Goal: Task Accomplishment & Management: Use online tool/utility

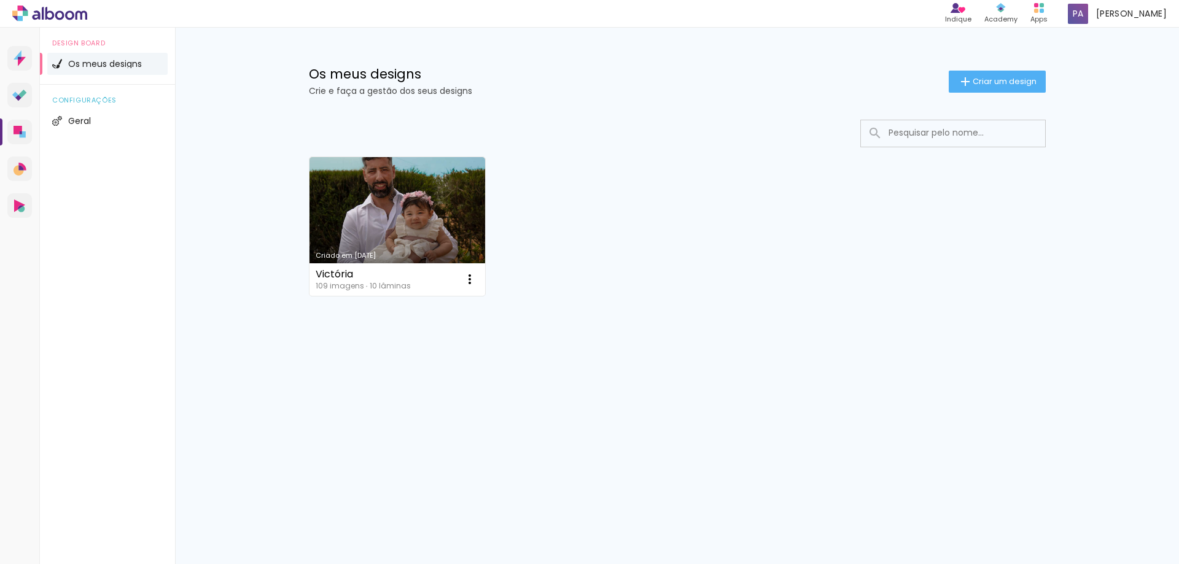
click at [1147, 109] on div "Os meus designs Crie e faça a gestão dos seus designs Criar um design Criado em…" at bounding box center [677, 219] width 1004 height 383
drag, startPoint x: 484, startPoint y: 0, endPoint x: 152, endPoint y: 166, distance: 371.1
click at [152, 166] on div "Design Board Os meus designs configurações Geral" at bounding box center [107, 310] width 135 height 564
click at [987, 82] on span "Criar um design" at bounding box center [1005, 81] width 64 height 8
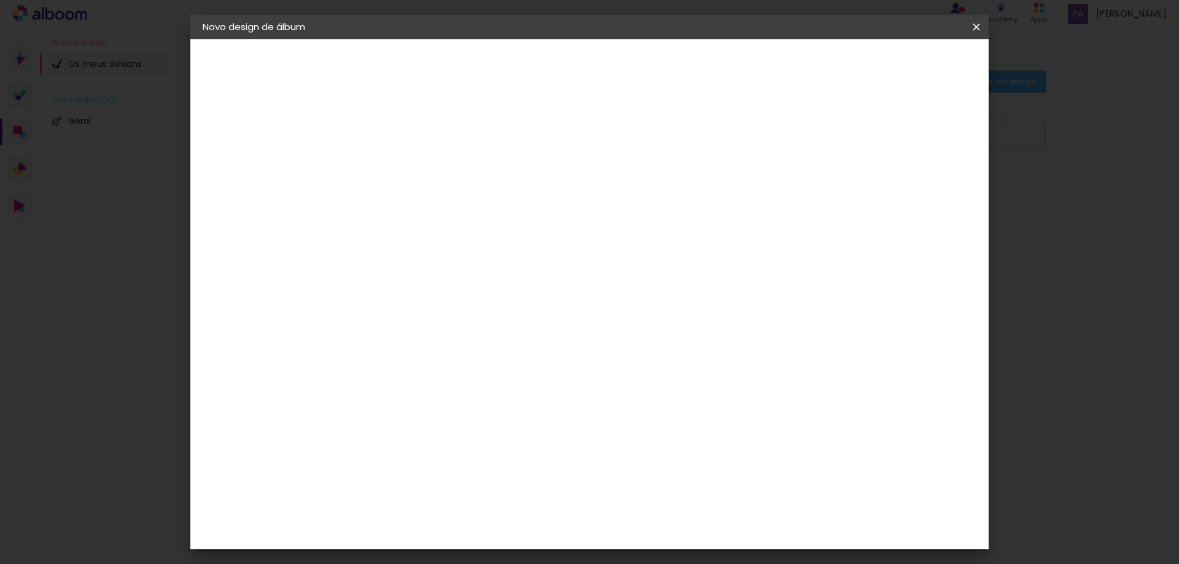
click at [404, 167] on input at bounding box center [404, 164] width 0 height 19
type input "Album [PERSON_NAME]"
type paper-input "Album [PERSON_NAME]"
click at [0, 0] on slot "Avançar" at bounding box center [0, 0] width 0 height 0
click at [452, 279] on div "DreambooksPro" at bounding box center [436, 278] width 80 height 10
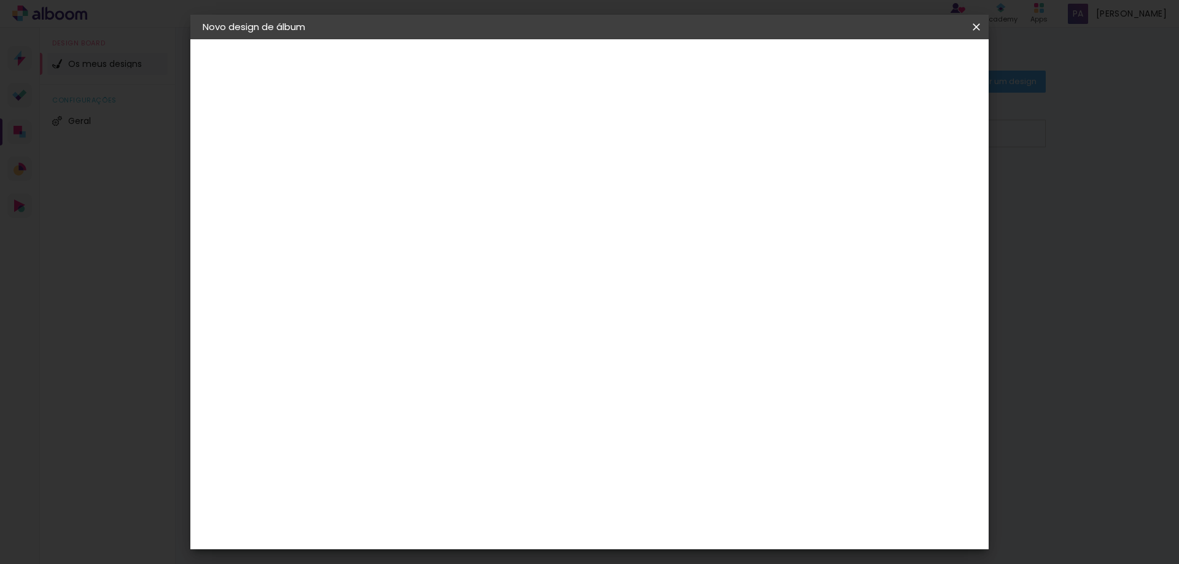
click at [466, 279] on div "DreambooksPro" at bounding box center [436, 278] width 80 height 10
click at [441, 326] on div "Floricolor" at bounding box center [418, 323] width 45 height 10
click at [444, 236] on input at bounding box center [422, 233] width 99 height 15
type input "f"
click at [440, 270] on paper-item "DreambooksPro" at bounding box center [422, 277] width 107 height 27
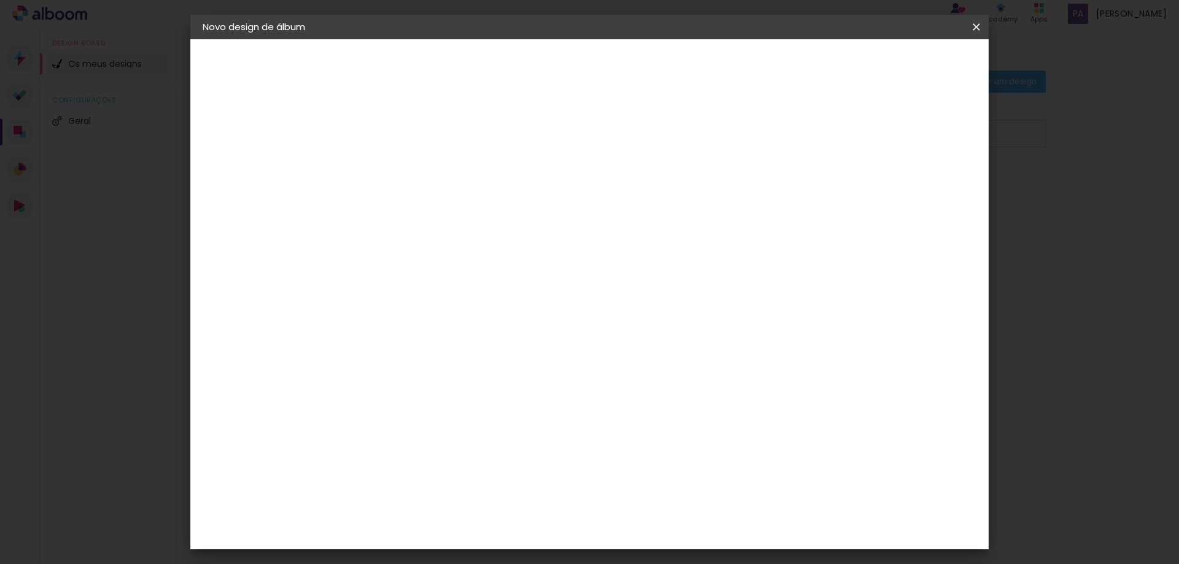
drag, startPoint x: 983, startPoint y: 20, endPoint x: 695, endPoint y: 44, distance: 289.0
click at [982, 21] on iron-icon at bounding box center [976, 27] width 15 height 12
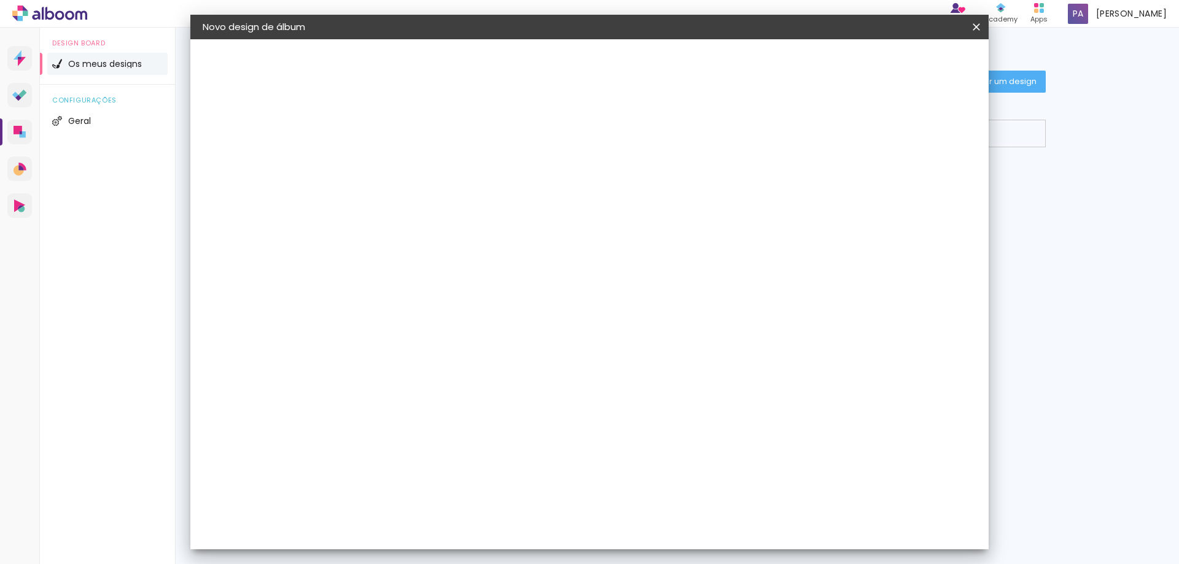
click at [0, 0] on slot "Voltar" at bounding box center [0, 0] width 0 height 0
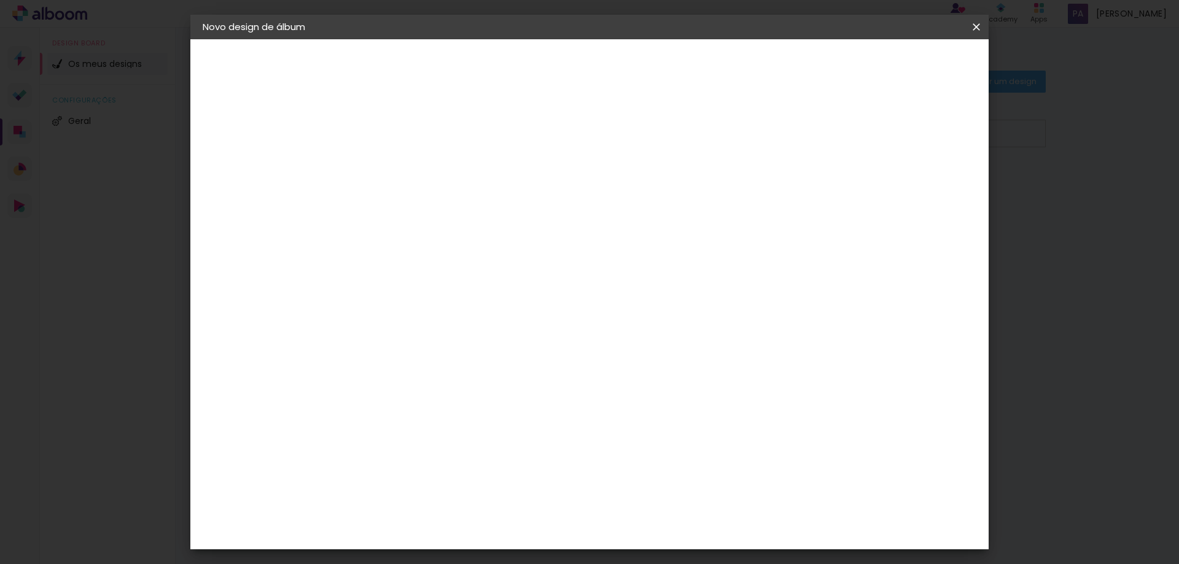
click at [457, 66] on header "Informações Dê um título ao seu álbum. Avançar" at bounding box center [403, 75] width 107 height 73
drag, startPoint x: 973, startPoint y: 29, endPoint x: 701, endPoint y: 41, distance: 272.4
click at [972, 29] on iron-icon at bounding box center [976, 27] width 15 height 12
click at [976, 28] on iron-icon at bounding box center [976, 27] width 15 height 12
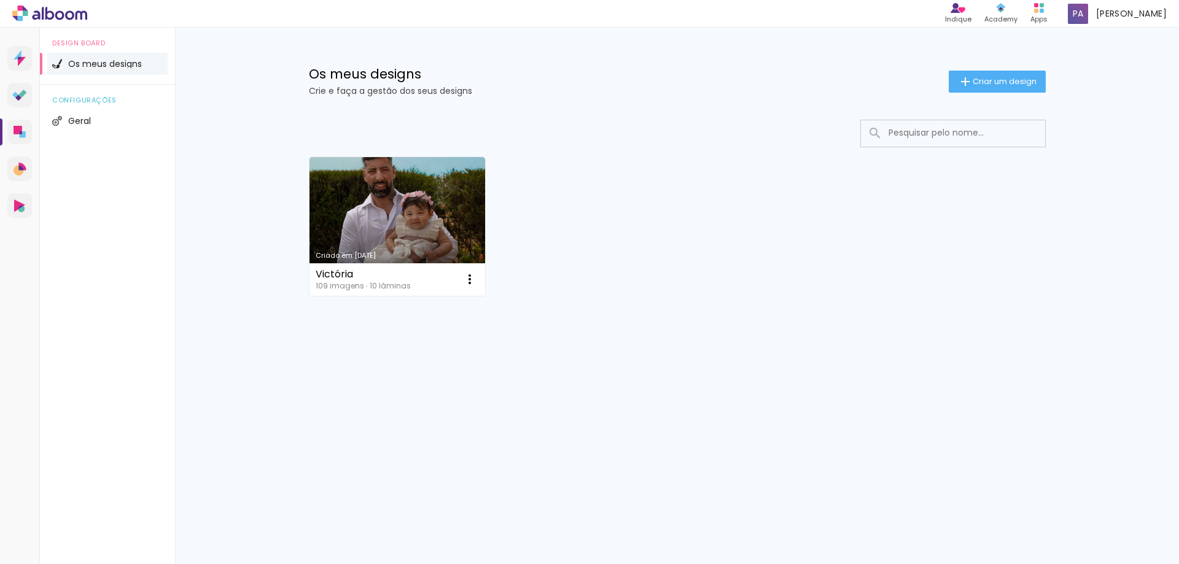
click at [390, 225] on link "Criado em [DATE]" at bounding box center [398, 226] width 176 height 139
click at [978, 77] on span "Criar um design" at bounding box center [1005, 81] width 64 height 8
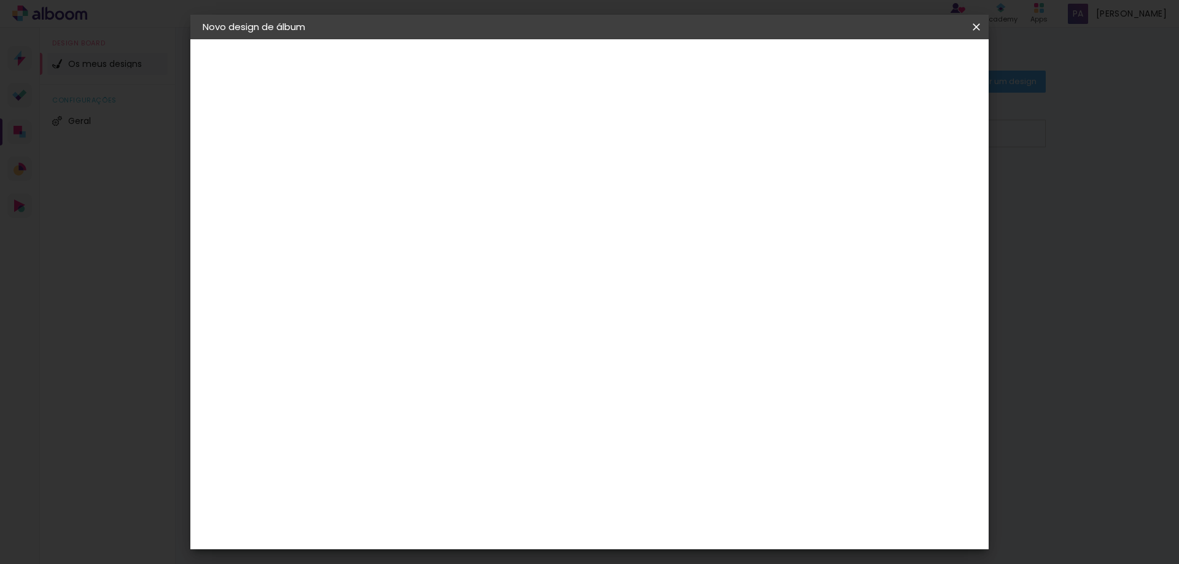
click at [404, 171] on input at bounding box center [404, 164] width 0 height 19
type input "Album [PERSON_NAME]"
type paper-input "Album [PERSON_NAME]"
click at [0, 0] on slot "Avançar" at bounding box center [0, 0] width 0 height 0
click at [583, 182] on paper-item "Tamanho Livre" at bounding box center [537, 189] width 93 height 32
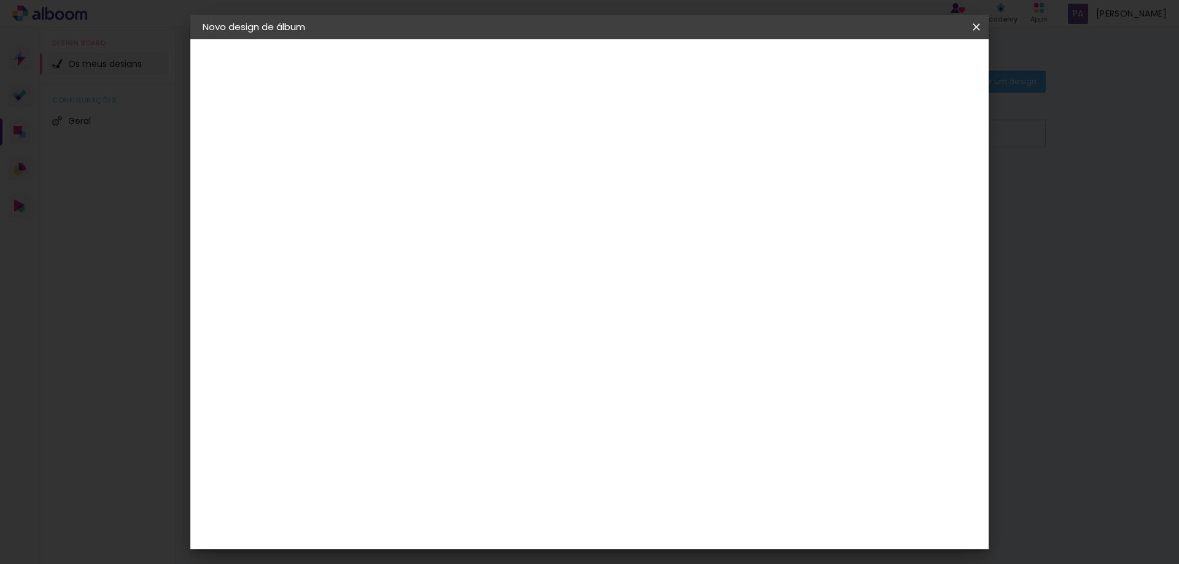
click at [572, 257] on div "Sugerir um laboratório" at bounding box center [545, 261] width 55 height 20
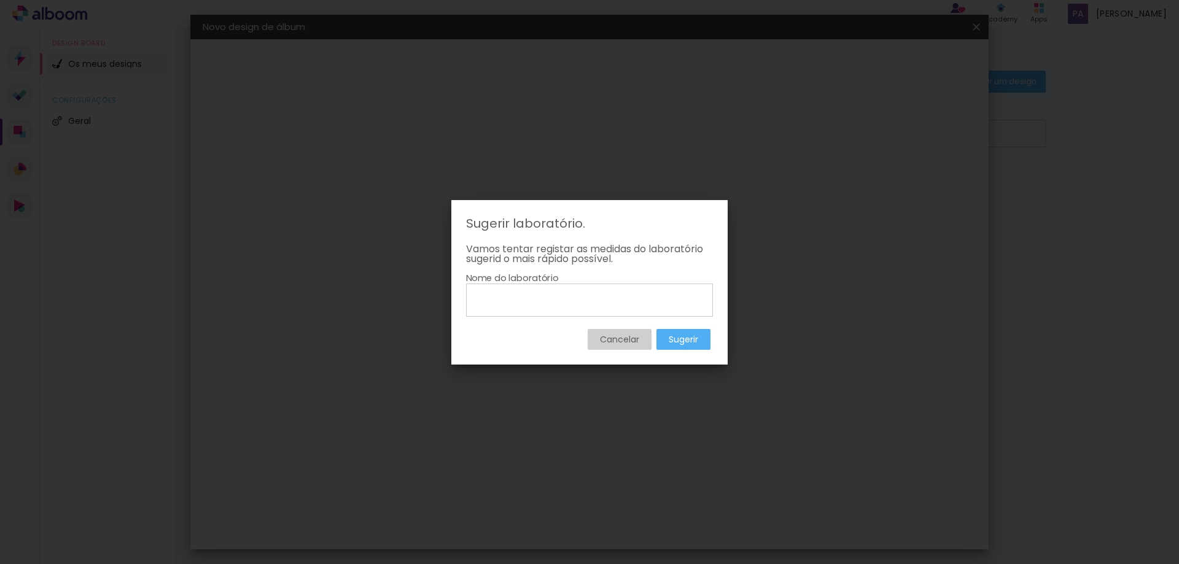
click at [623, 347] on paper-button "Cancelar" at bounding box center [620, 339] width 64 height 21
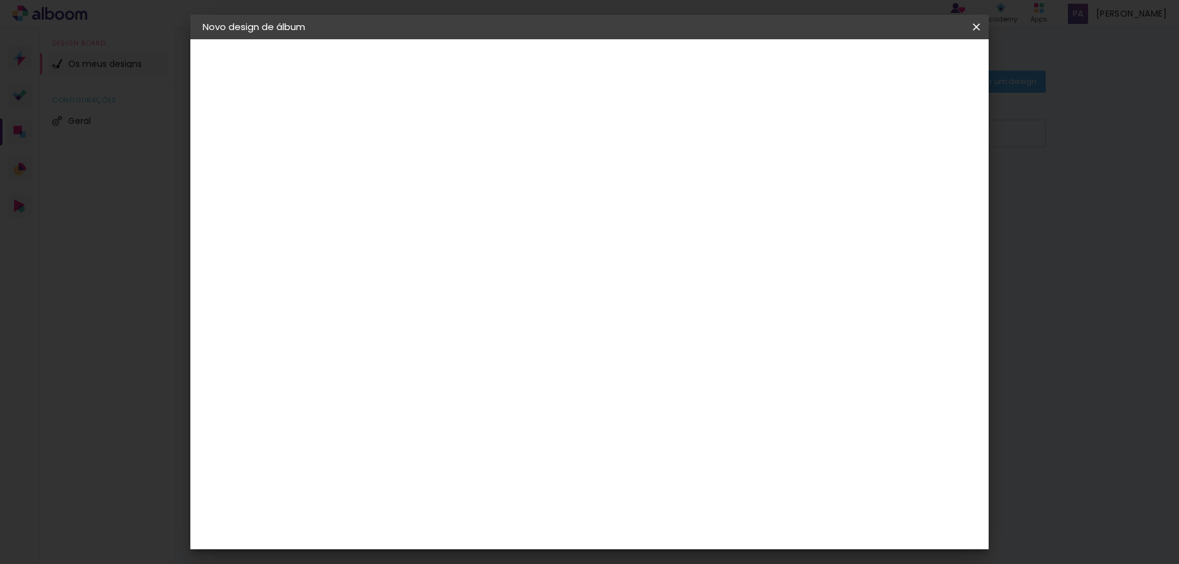
click at [583, 208] on div at bounding box center [537, 216] width 93 height 16
click at [583, 172] on div at bounding box center [537, 165] width 93 height 16
click at [0, 0] on slot "Avançar" at bounding box center [0, 0] width 0 height 0
drag, startPoint x: 367, startPoint y: 345, endPoint x: 377, endPoint y: 349, distance: 10.5
click at [379, 348] on input "30" at bounding box center [365, 349] width 32 height 18
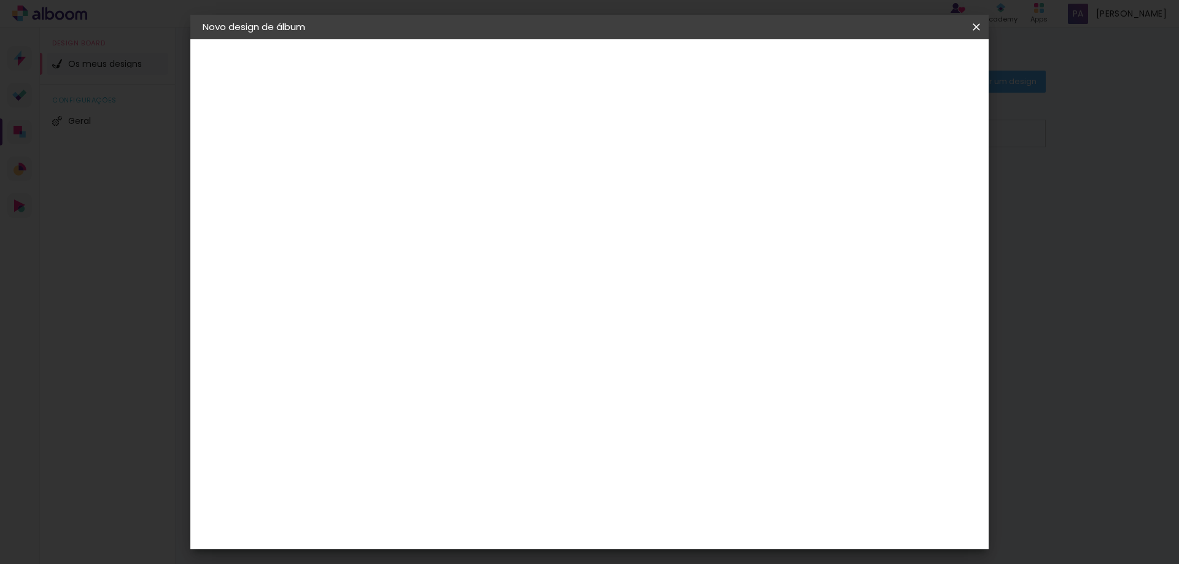
type input "25"
type paper-input "25"
drag, startPoint x: 543, startPoint y: 190, endPoint x: 529, endPoint y: 192, distance: 13.6
click at [529, 192] on span "30" at bounding box center [537, 192] width 20 height 18
click at [544, 194] on span "30" at bounding box center [537, 192] width 20 height 18
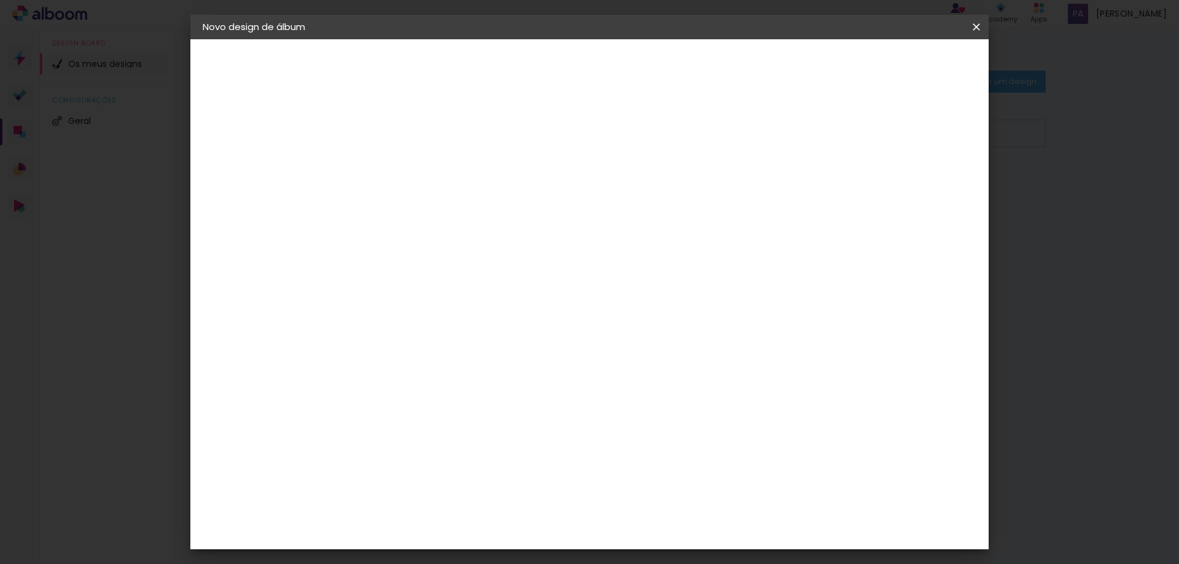
click at [539, 192] on span "30" at bounding box center [537, 192] width 20 height 18
drag, startPoint x: 538, startPoint y: 192, endPoint x: 529, endPoint y: 194, distance: 8.9
click at [529, 194] on span "30" at bounding box center [537, 192] width 20 height 18
click at [669, 486] on paper-input-container "60 cm" at bounding box center [665, 473] width 55 height 31
click at [553, 200] on span "cm" at bounding box center [554, 192] width 15 height 18
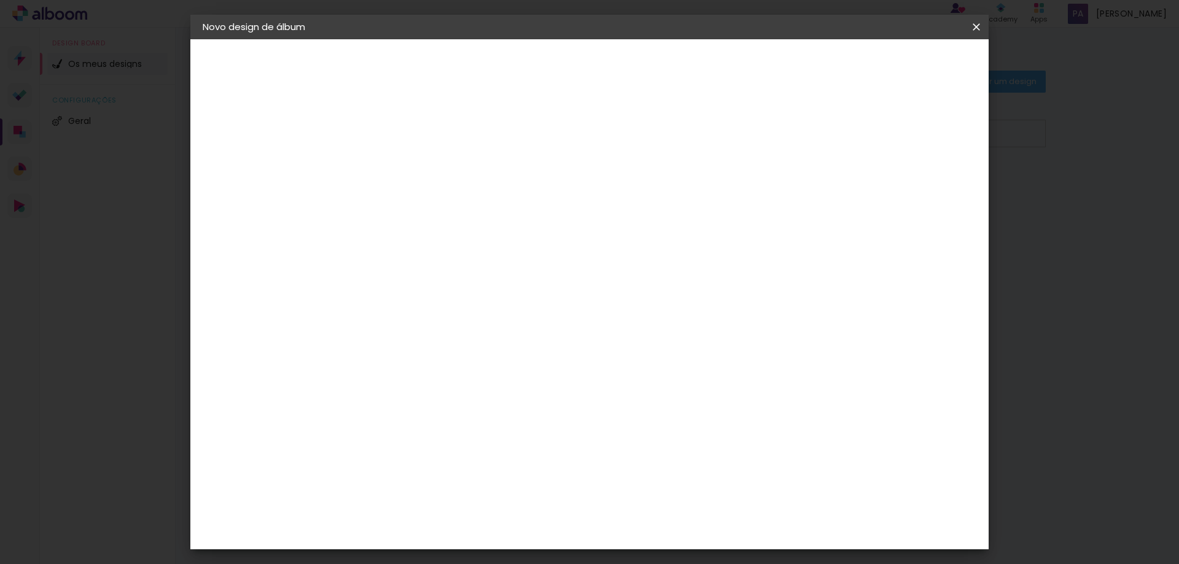
click at [541, 193] on span "30" at bounding box center [537, 192] width 20 height 18
drag, startPoint x: 390, startPoint y: 331, endPoint x: 373, endPoint y: 335, distance: 17.6
click at [389, 331] on div "cm" at bounding box center [388, 329] width 15 height 18
click at [548, 191] on span "cm" at bounding box center [554, 192] width 15 height 18
drag, startPoint x: 383, startPoint y: 324, endPoint x: 386, endPoint y: 330, distance: 6.9
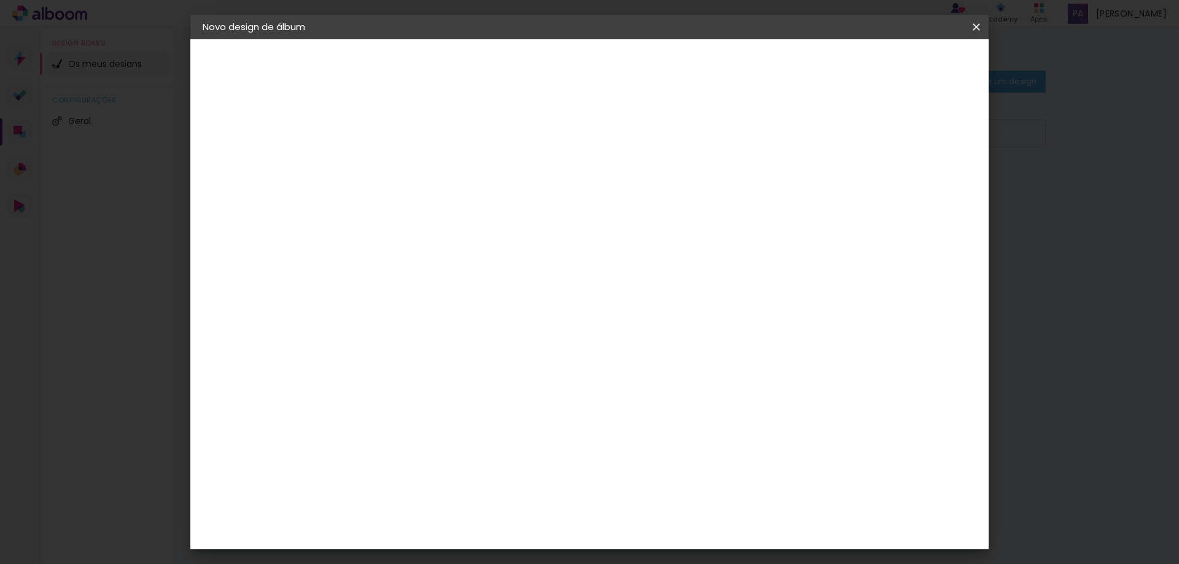
click at [382, 327] on div "cm" at bounding box center [388, 329] width 15 height 18
drag, startPoint x: 629, startPoint y: 477, endPoint x: 633, endPoint y: 496, distance: 20.0
click at [633, 479] on div "cm" at bounding box center [665, 472] width 482 height 43
drag, startPoint x: 394, startPoint y: 158, endPoint x: 404, endPoint y: 166, distance: 12.7
click at [394, 158] on div "30 cm cm cm mm A maioria dos laboratórios sugere 5mm de margem." at bounding box center [640, 204] width 580 height 98
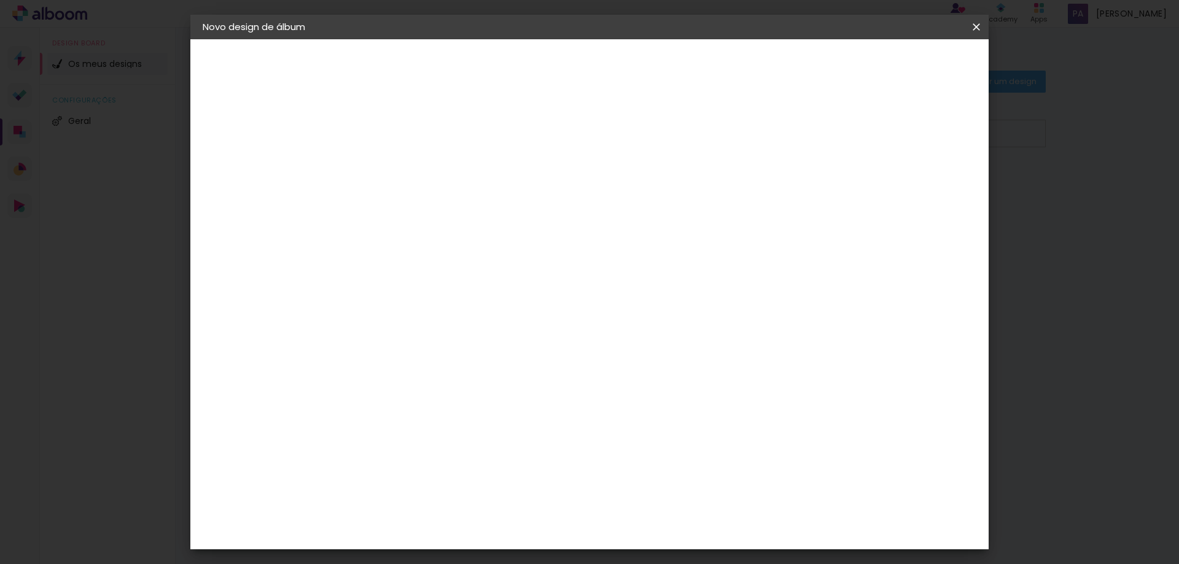
click at [659, 477] on input "60" at bounding box center [658, 472] width 32 height 18
click at [536, 203] on div "30 cm" at bounding box center [544, 192] width 241 height 31
click at [382, 333] on div "cm" at bounding box center [388, 329] width 15 height 18
type input "2"
click at [537, 198] on span "30" at bounding box center [537, 192] width 20 height 18
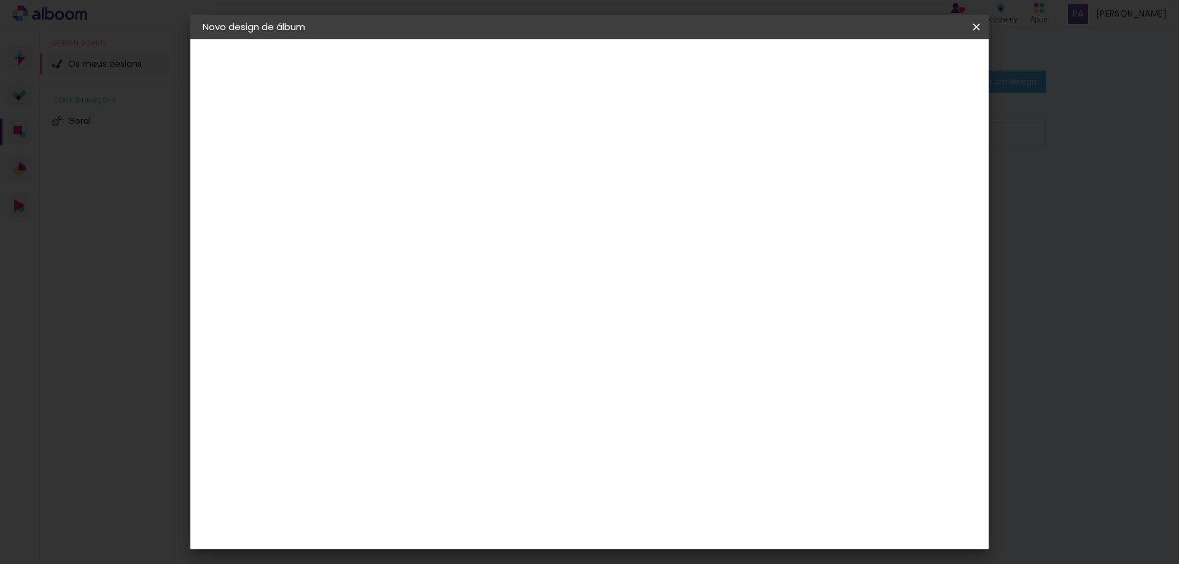
click at [544, 192] on span "30" at bounding box center [537, 192] width 20 height 18
click at [550, 188] on span "cm" at bounding box center [554, 192] width 15 height 18
click at [545, 189] on span "30" at bounding box center [537, 192] width 20 height 18
click at [545, 190] on span "30" at bounding box center [537, 192] width 20 height 18
drag, startPoint x: 544, startPoint y: 190, endPoint x: 518, endPoint y: 201, distance: 27.8
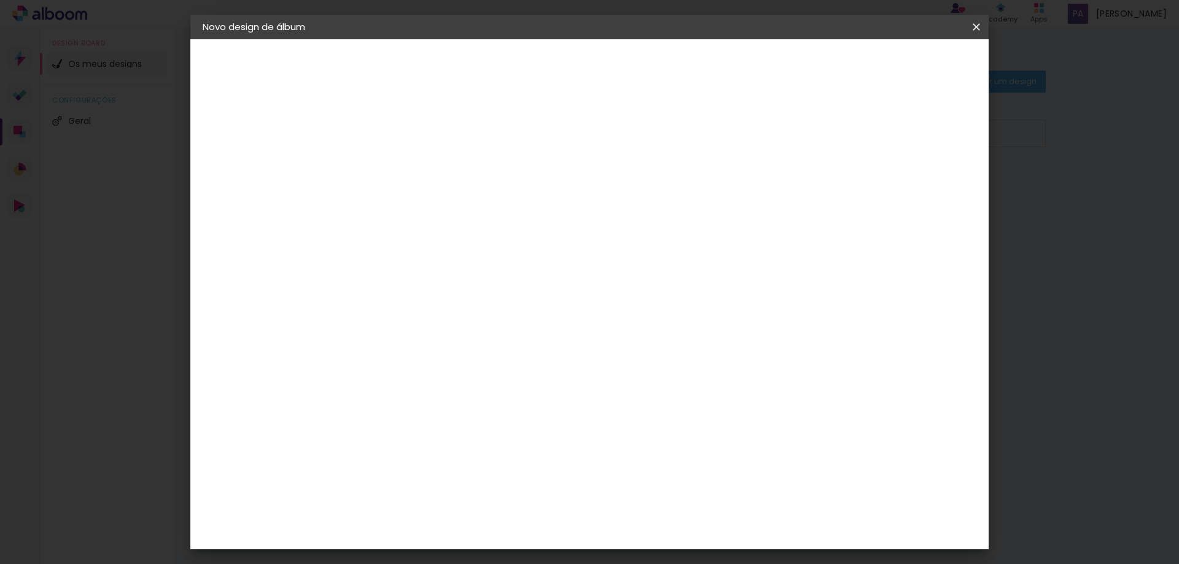
click at [542, 192] on span "30" at bounding box center [537, 192] width 20 height 18
drag, startPoint x: 386, startPoint y: 238, endPoint x: 385, endPoint y: 244, distance: 6.2
click at [385, 240] on div "cm" at bounding box center [388, 236] width 15 height 18
type input "25"
type paper-input "25"
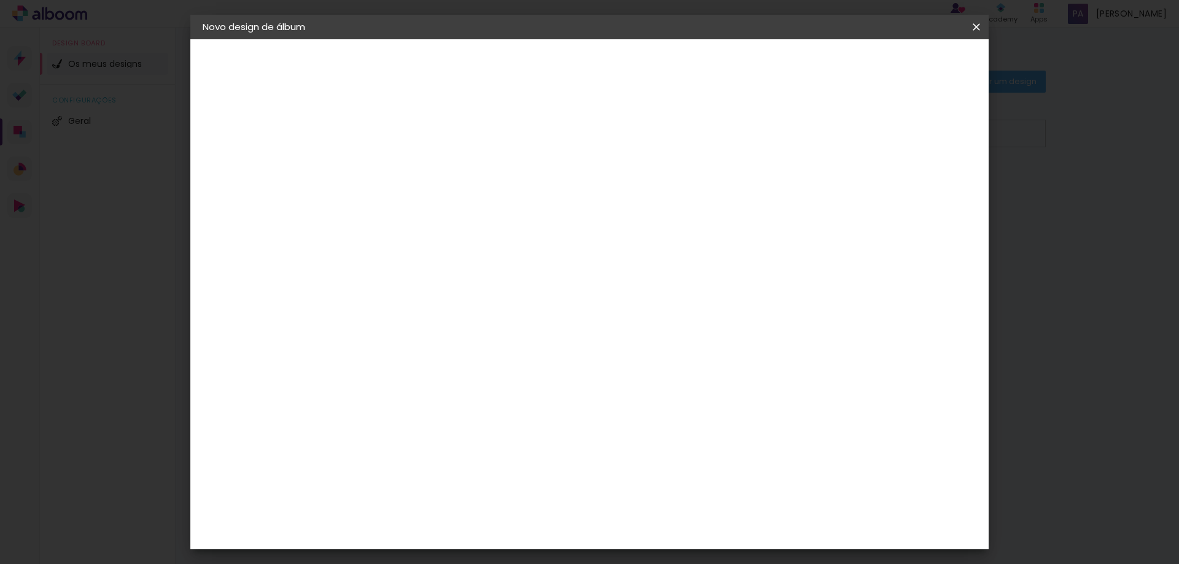
click at [539, 187] on span "30" at bounding box center [537, 192] width 20 height 18
click at [538, 192] on span "30" at bounding box center [537, 192] width 20 height 18
click at [549, 191] on span "cm" at bounding box center [554, 192] width 15 height 18
click at [430, 124] on div "mm Mostrar margem" at bounding box center [640, 97] width 580 height 116
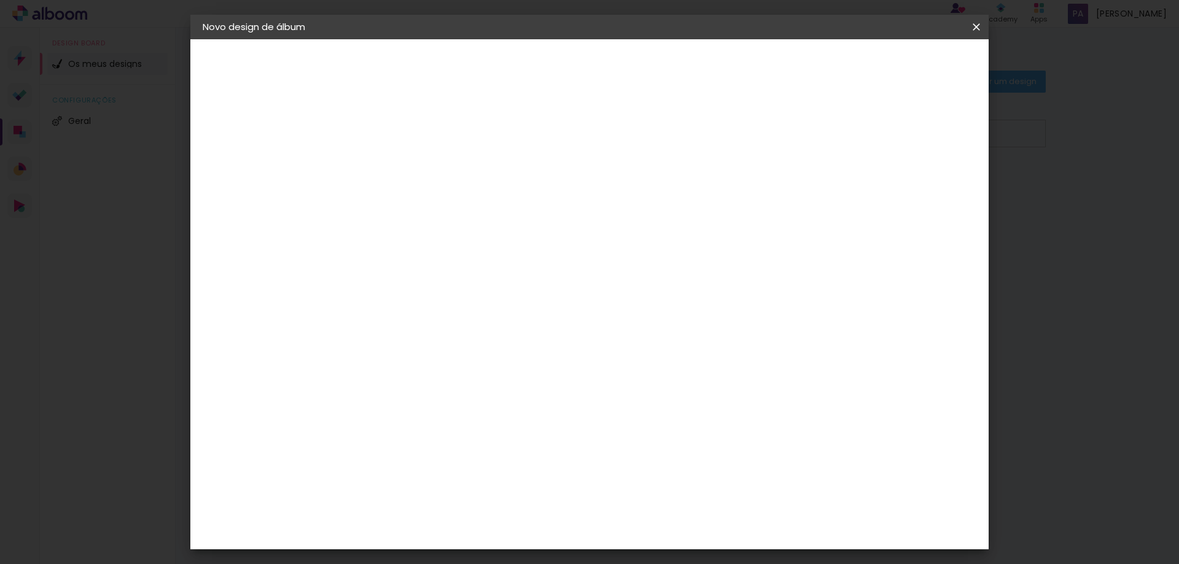
drag, startPoint x: 378, startPoint y: 327, endPoint x: 367, endPoint y: 329, distance: 10.5
click at [367, 329] on input "25" at bounding box center [365, 329] width 32 height 18
type input "30"
type paper-input "30"
click at [545, 185] on span "30" at bounding box center [537, 192] width 20 height 18
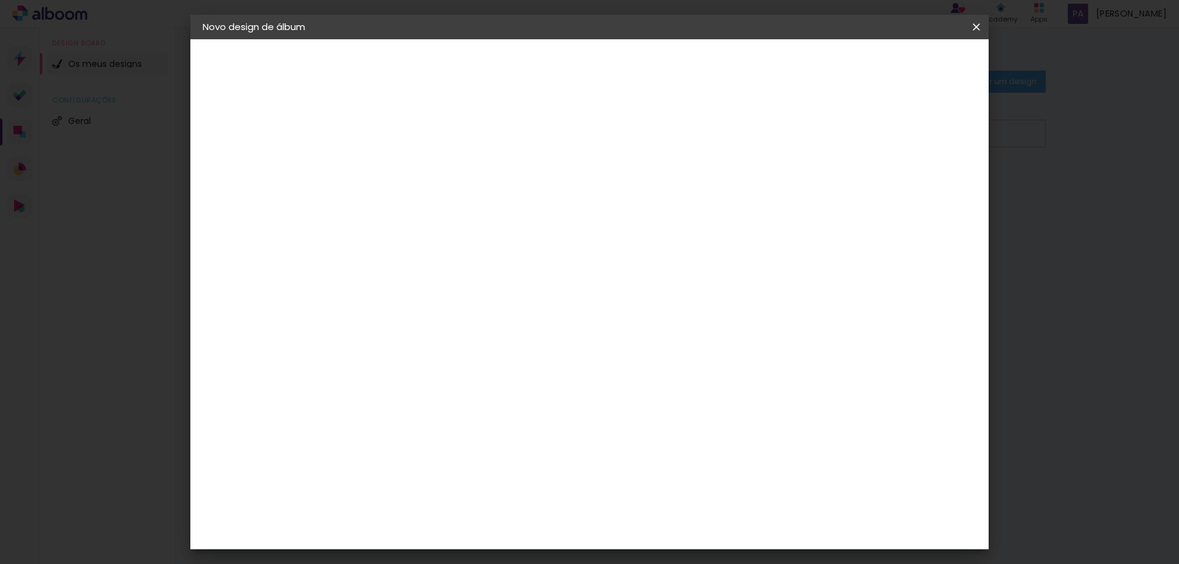
click at [531, 181] on div "30 cm" at bounding box center [544, 192] width 241 height 31
drag, startPoint x: 515, startPoint y: 192, endPoint x: 603, endPoint y: 201, distance: 88.4
click at [607, 201] on div "30 cm" at bounding box center [544, 192] width 241 height 31
click at [552, 184] on span "cm" at bounding box center [554, 192] width 15 height 18
drag, startPoint x: 542, startPoint y: 185, endPoint x: 544, endPoint y: 197, distance: 11.2
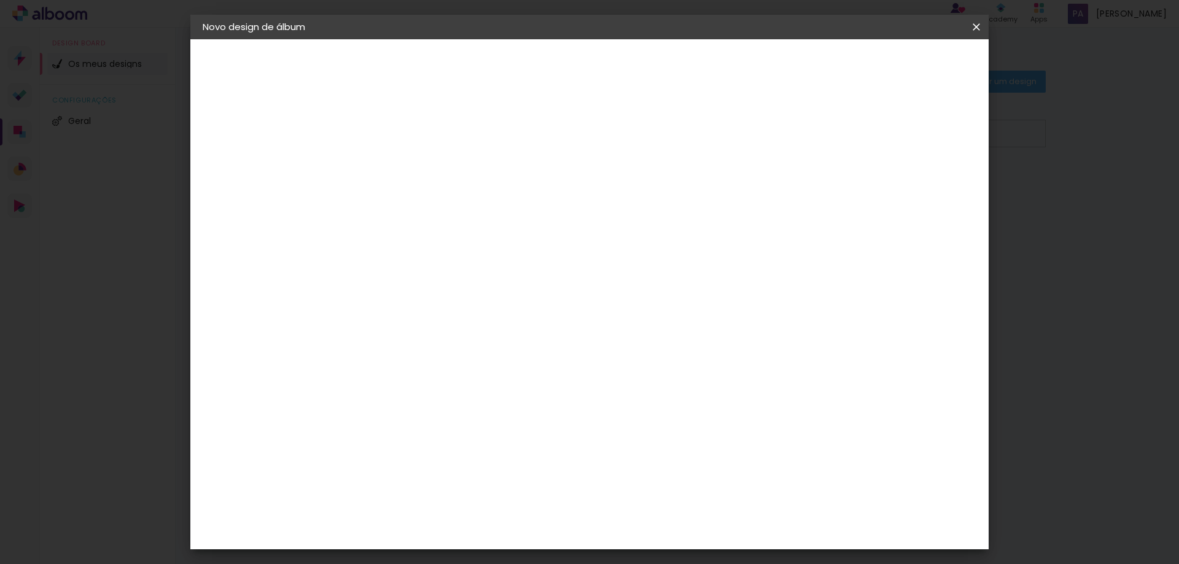
click at [542, 186] on span "30" at bounding box center [537, 192] width 20 height 18
click at [900, 61] on span "Iniciar design" at bounding box center [872, 65] width 56 height 9
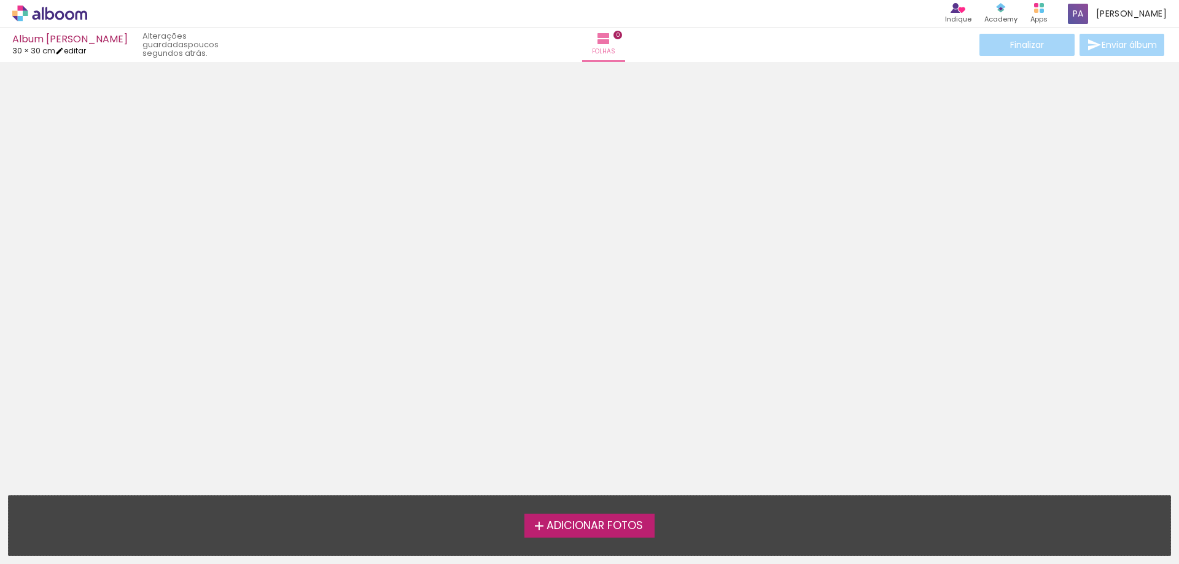
click at [82, 50] on link "editar" at bounding box center [70, 50] width 31 height 10
type input "30"
type input "60"
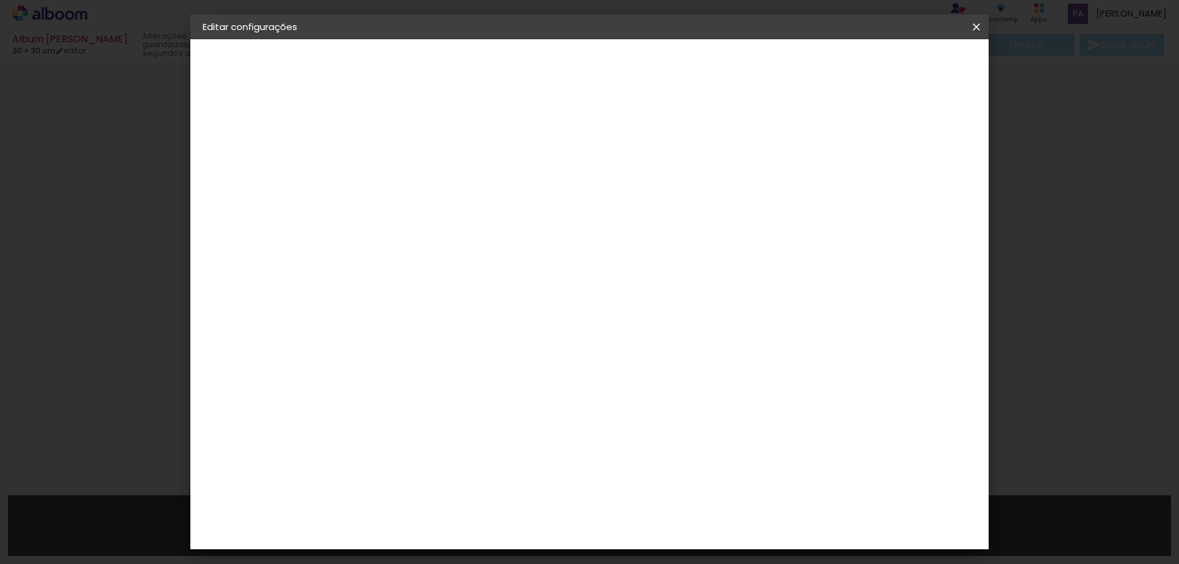
click at [548, 189] on span "cm" at bounding box center [554, 192] width 15 height 18
drag, startPoint x: 652, startPoint y: 514, endPoint x: 652, endPoint y: 506, distance: 8.0
click at [669, 512] on input "60" at bounding box center [658, 512] width 32 height 18
click at [365, 353] on input "30" at bounding box center [365, 349] width 32 height 18
drag, startPoint x: 365, startPoint y: 348, endPoint x: 384, endPoint y: 348, distance: 18.4
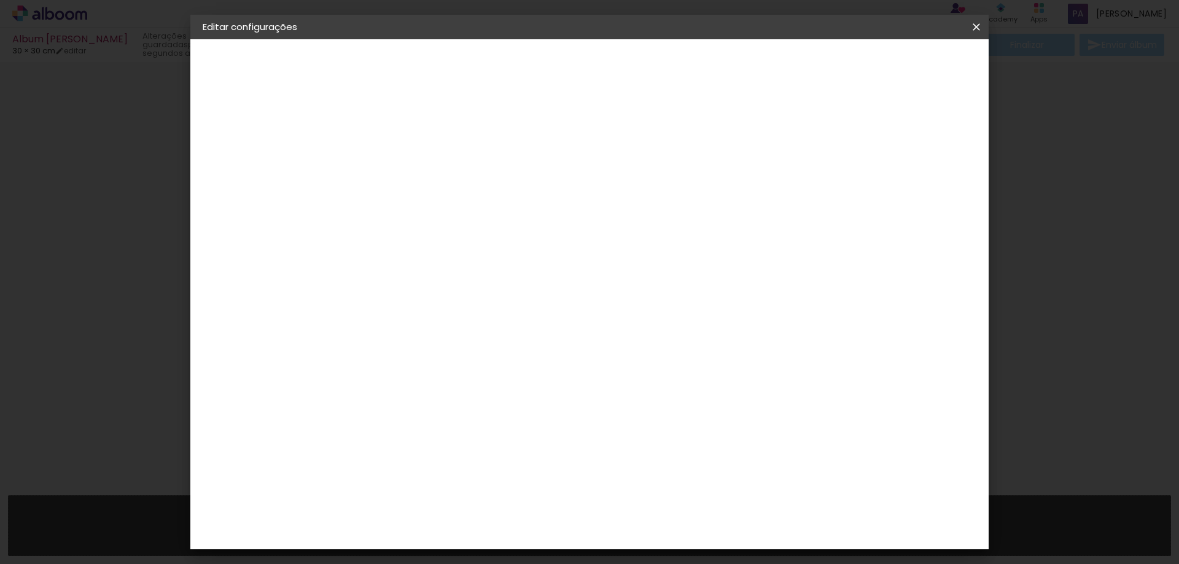
click at [384, 348] on div "30" at bounding box center [372, 349] width 47 height 18
type input "25"
type paper-input "25"
drag, startPoint x: 655, startPoint y: 467, endPoint x: 666, endPoint y: 469, distance: 11.2
click at [666, 469] on input "60" at bounding box center [658, 472] width 32 height 18
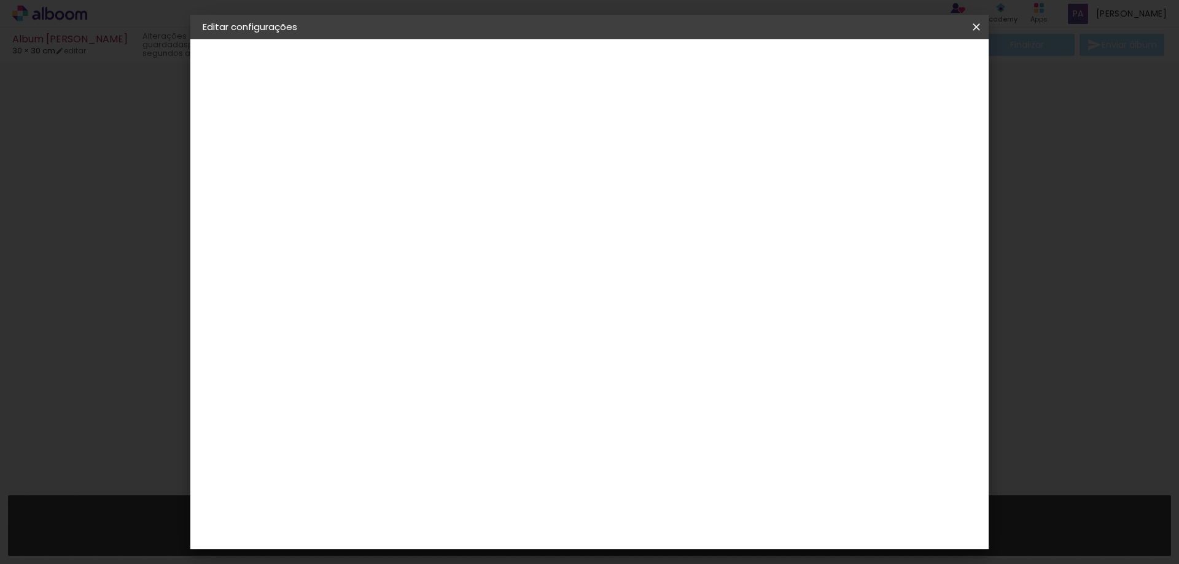
type input "50"
type paper-input "50"
click at [377, 352] on input "25" at bounding box center [365, 349] width 32 height 18
type input "2"
type input "25"
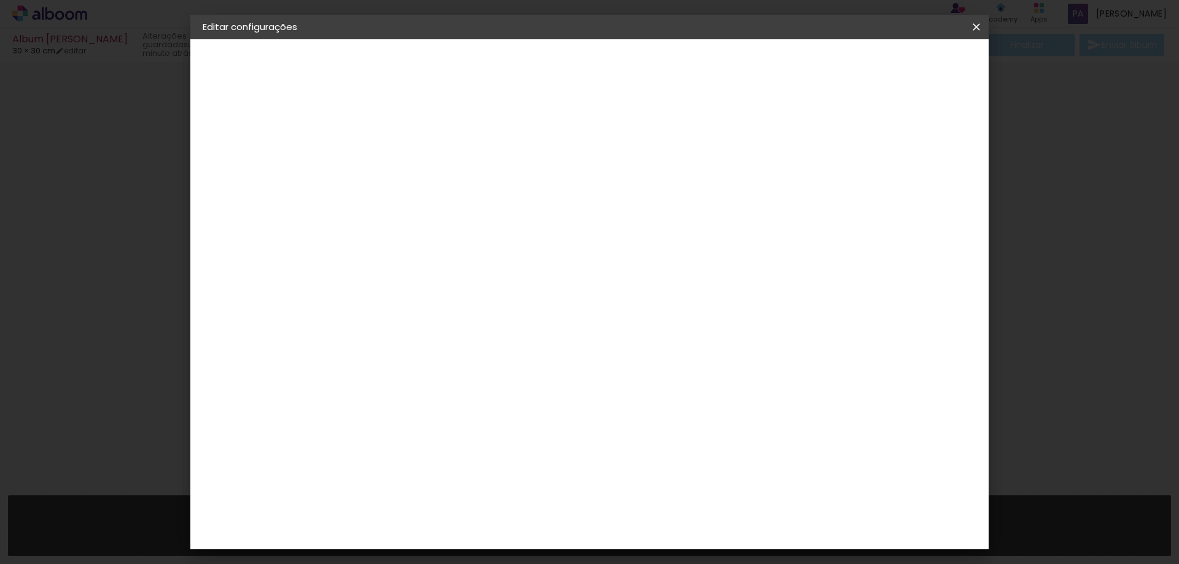
drag, startPoint x: 663, startPoint y: 512, endPoint x: 675, endPoint y: 527, distance: 18.8
click at [664, 513] on input "50" at bounding box center [658, 512] width 32 height 18
type input "40"
type paper-input "40"
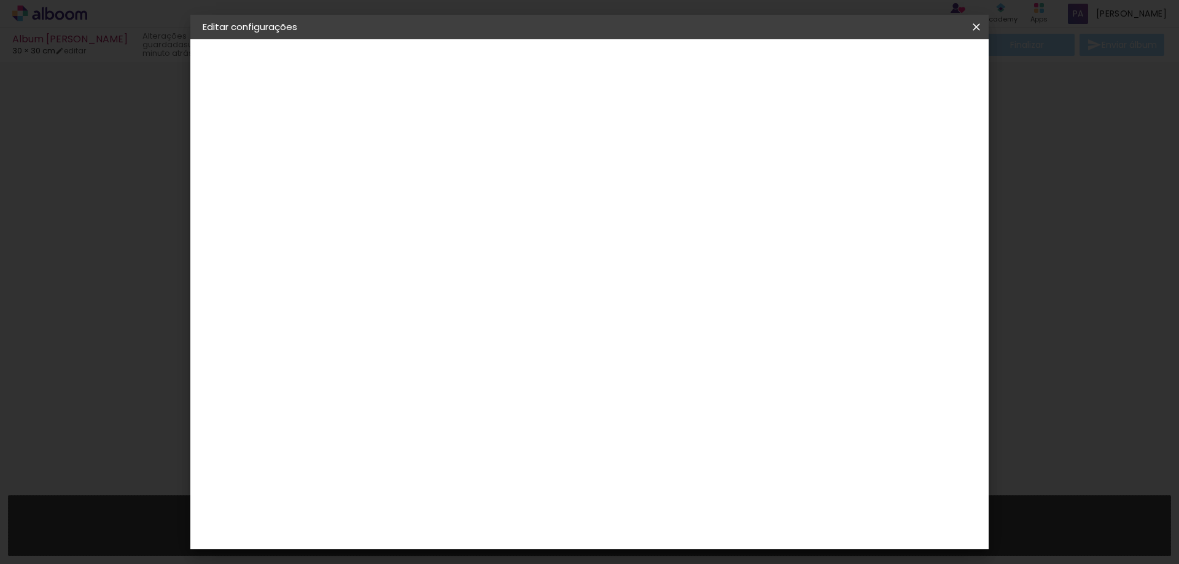
click at [849, 66] on span "Guardar configurações" at bounding box center [799, 65] width 100 height 9
drag, startPoint x: 601, startPoint y: 274, endPoint x: 598, endPoint y: 318, distance: 44.3
click at [0, 0] on slot at bounding box center [0, 0] width 0 height 0
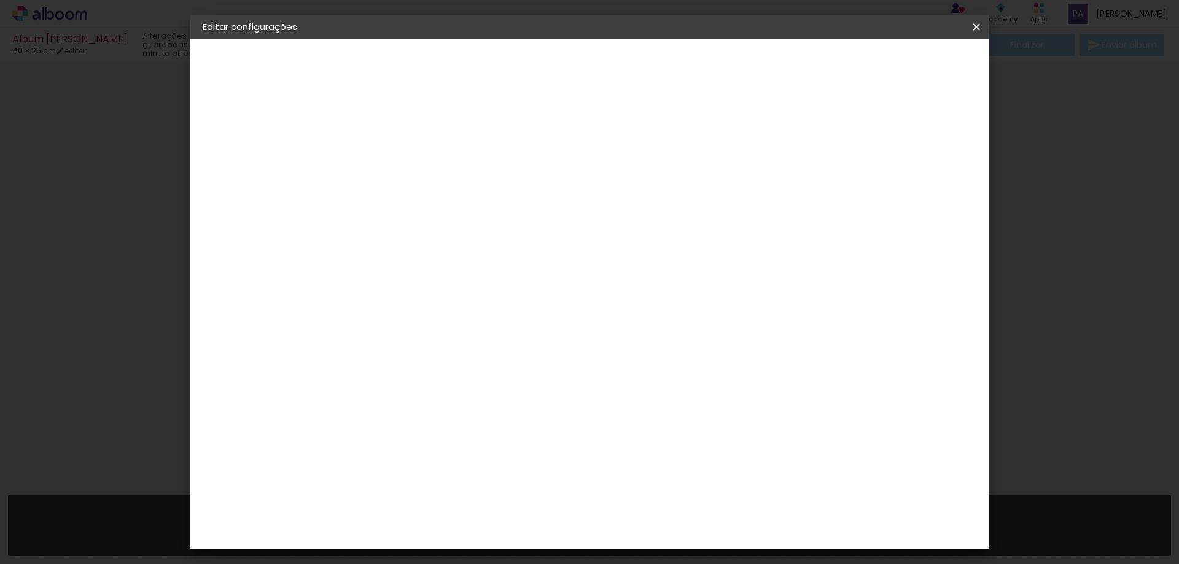
drag, startPoint x: 553, startPoint y: 287, endPoint x: 568, endPoint y: 250, distance: 40.0
click at [568, 250] on div "20 cm cm cm mm A maioria dos laboratórios sugere 5mm de margem." at bounding box center [614, 204] width 529 height 98
click at [861, 71] on paper-button "Guardar configurações" at bounding box center [798, 65] width 125 height 21
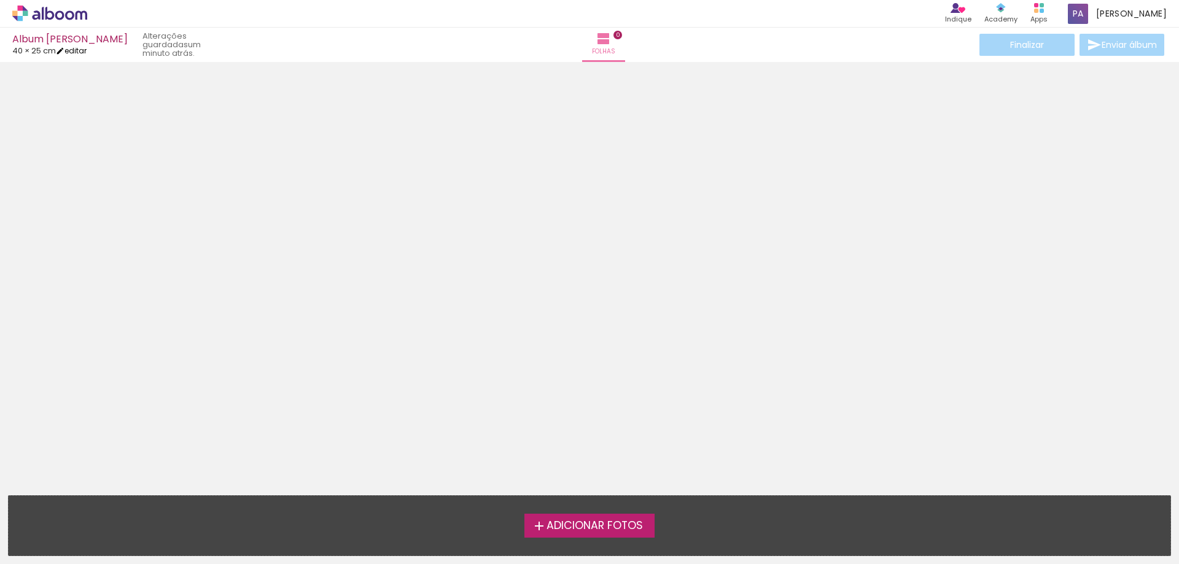
click at [85, 52] on link "editar" at bounding box center [71, 50] width 31 height 10
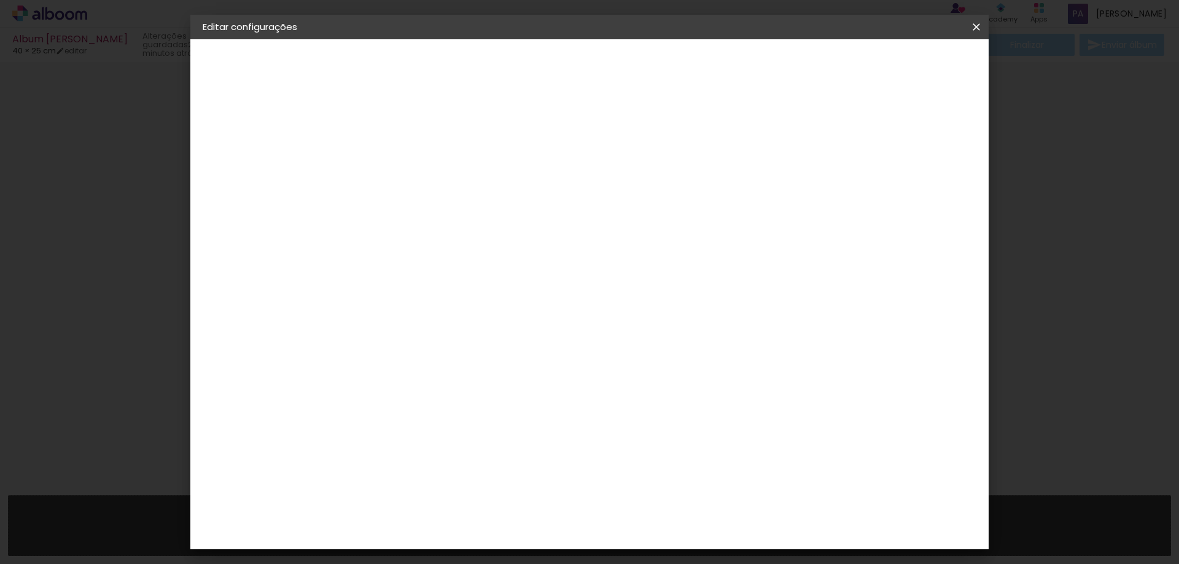
scroll to position [61, 0]
click at [849, 61] on span "Guardar configurações" at bounding box center [799, 65] width 100 height 9
